Goal: Register for event/course

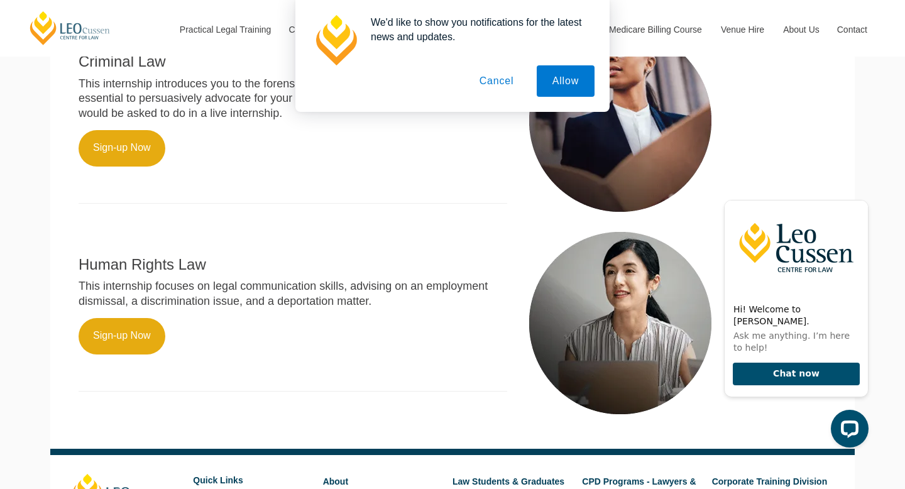
click at [497, 81] on button "Cancel" at bounding box center [497, 80] width 66 height 31
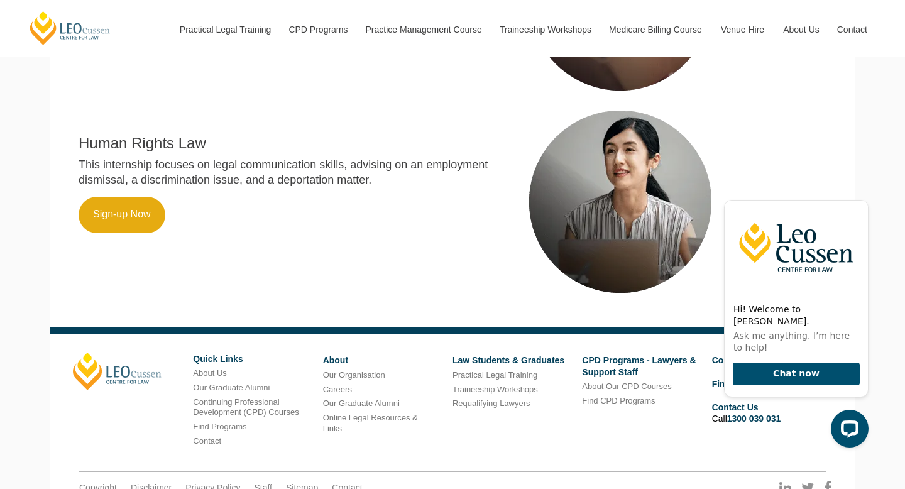
scroll to position [847, 0]
click at [107, 209] on link "Sign-up Now" at bounding box center [122, 214] width 87 height 36
